Goal: Find specific page/section: Find specific page/section

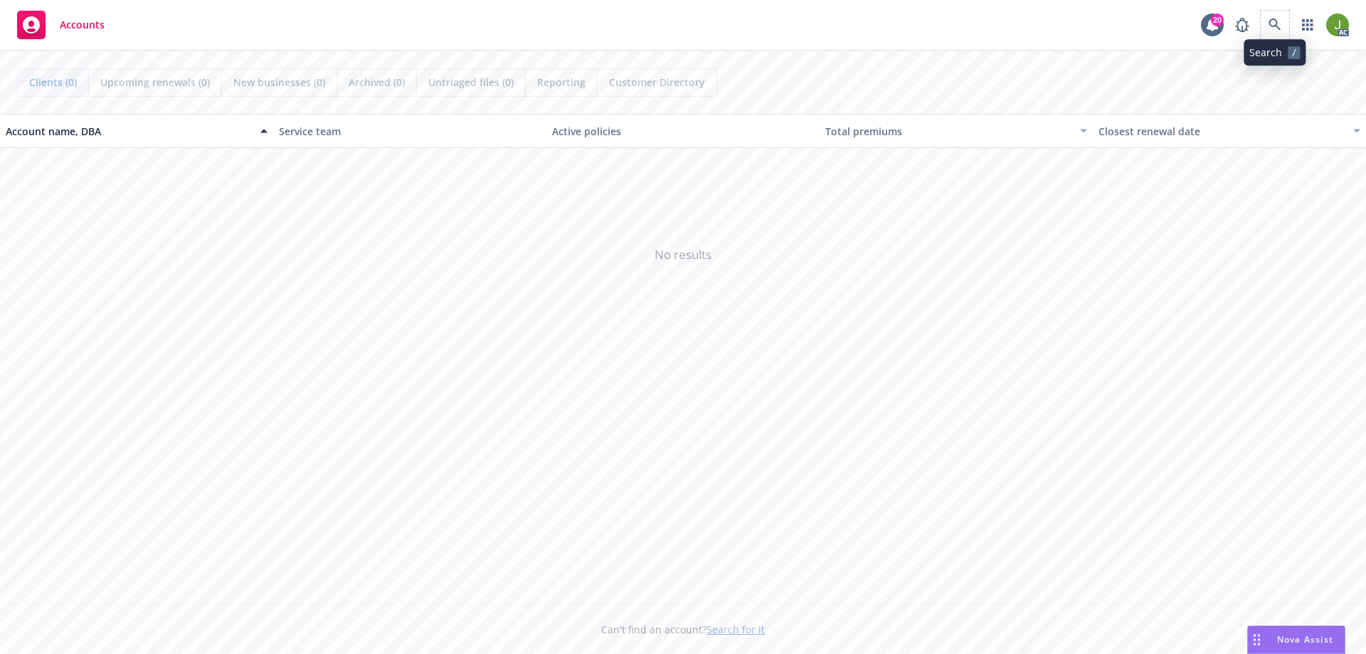
click at [910, 11] on span at bounding box center [1275, 25] width 28 height 28
click at [910, 36] on div "AC" at bounding box center [1288, 25] width 121 height 28
click at [910, 31] on icon at bounding box center [1275, 25] width 13 height 13
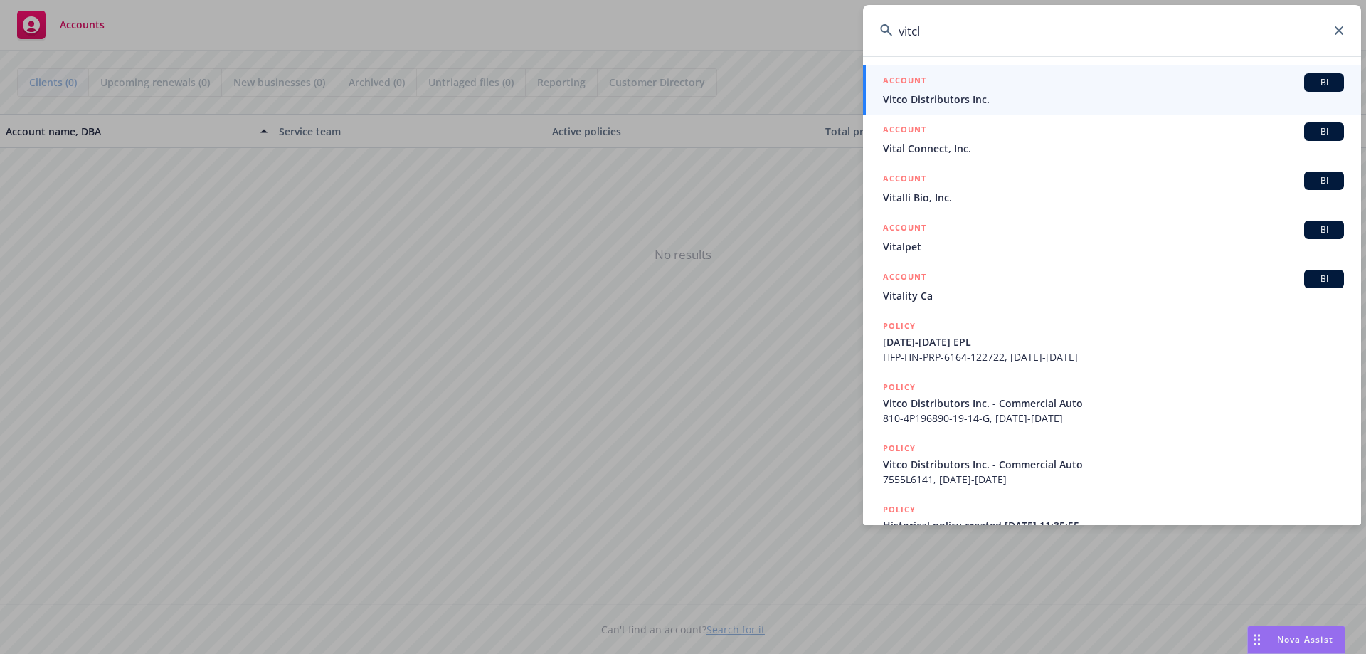
type input "vitcl"
click at [910, 102] on span "Vitco Distributors Inc." at bounding box center [1113, 99] width 461 height 15
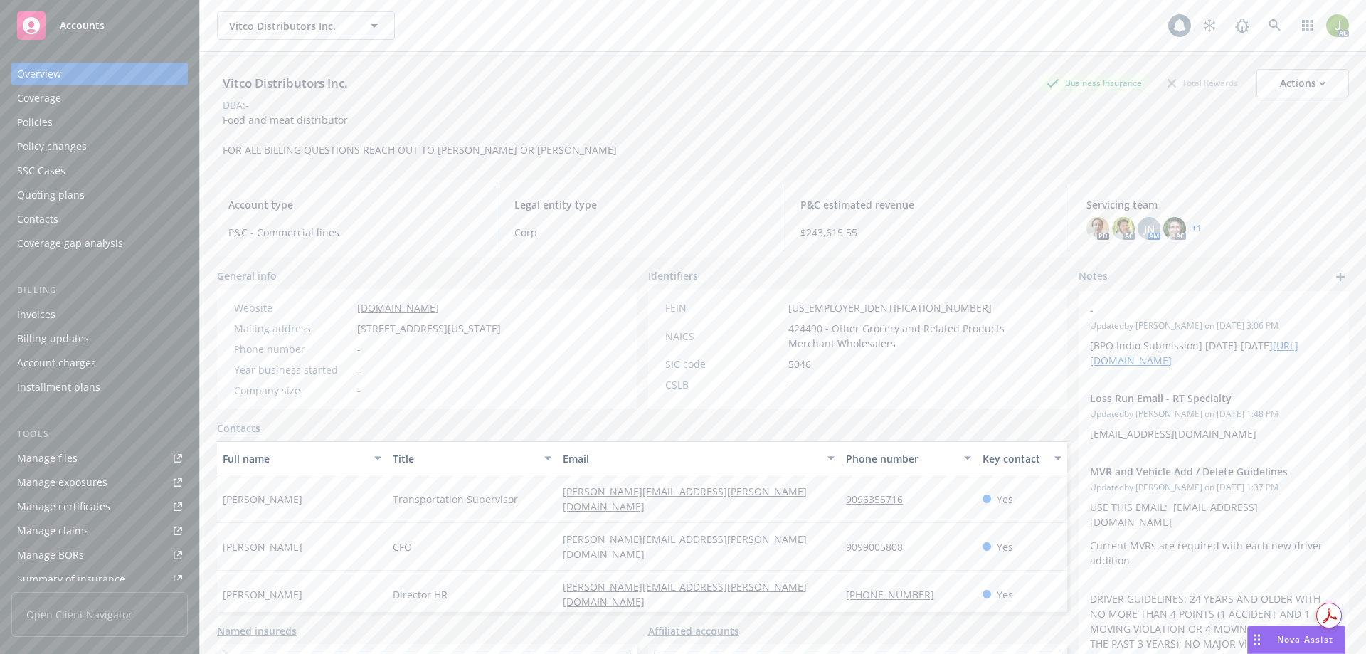
click at [45, 312] on div "Invoices" at bounding box center [36, 314] width 38 height 23
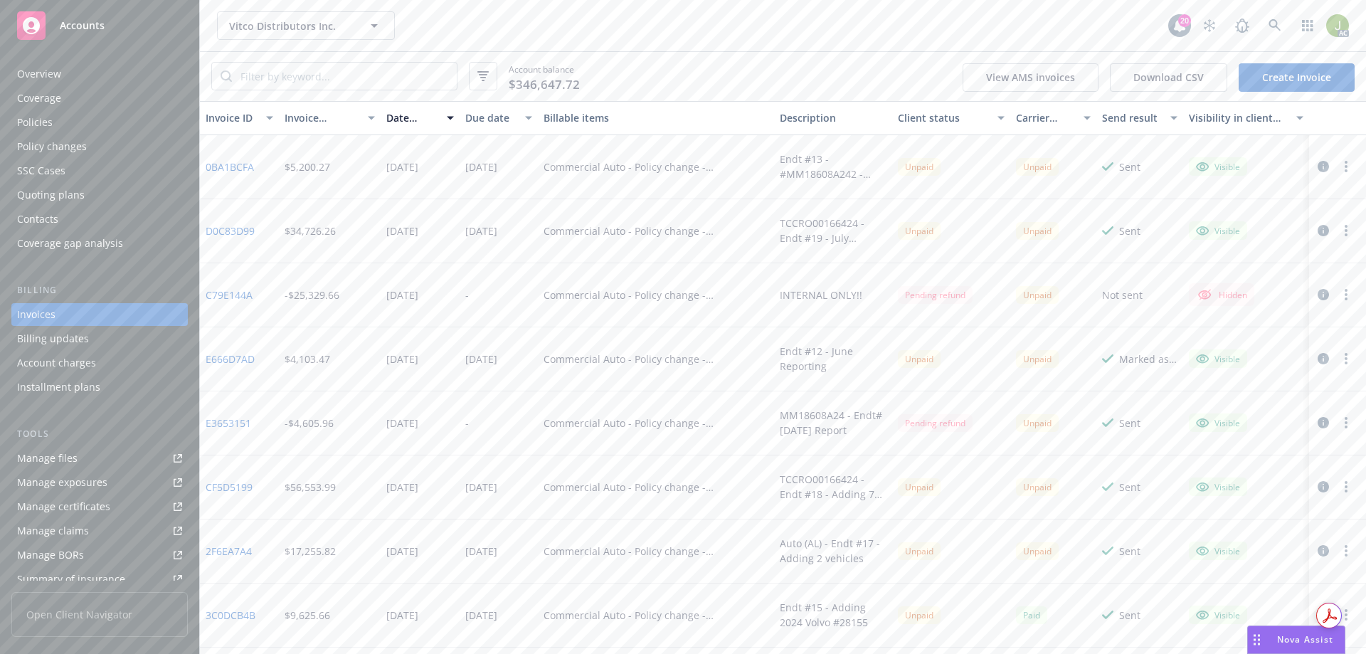
click at [910, 167] on icon "button" at bounding box center [1323, 166] width 11 height 11
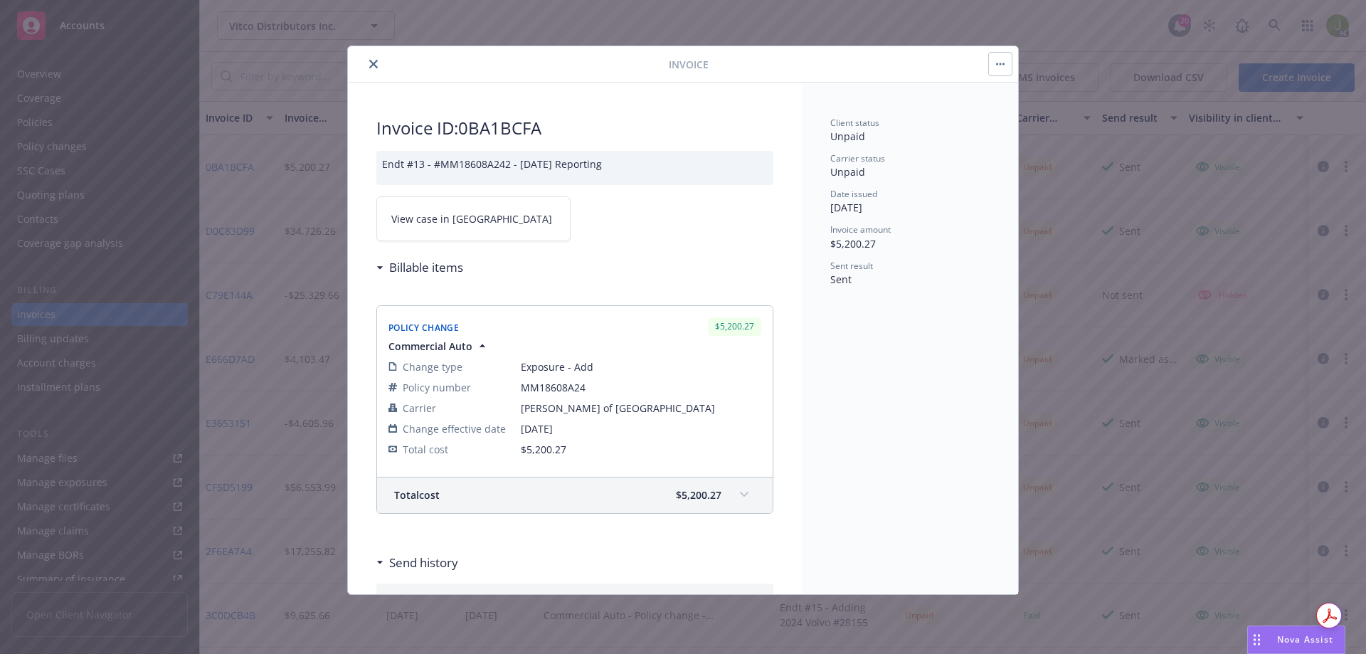
click at [454, 223] on span "View case in [GEOGRAPHIC_DATA]" at bounding box center [471, 218] width 161 height 15
